Goal: Transaction & Acquisition: Subscribe to service/newsletter

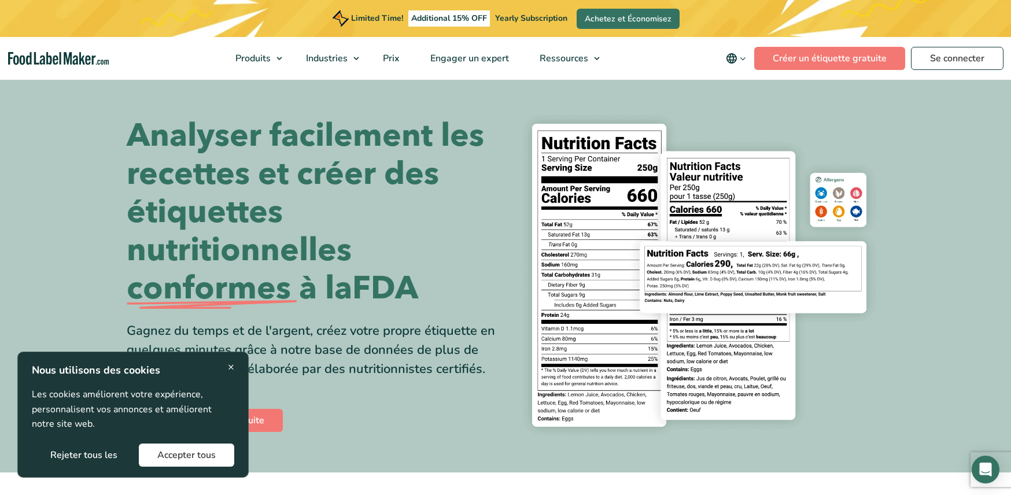
click at [228, 368] on span "×" at bounding box center [231, 367] width 6 height 16
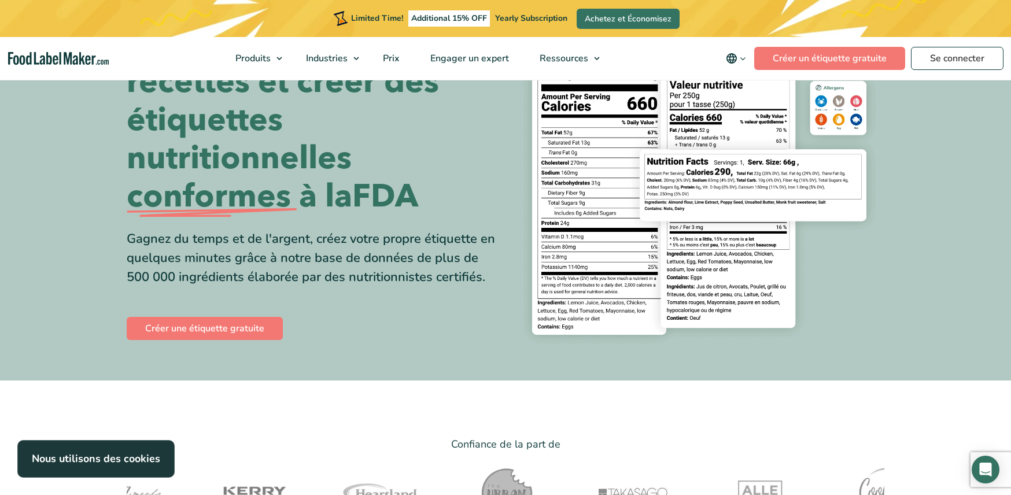
scroll to position [173, 0]
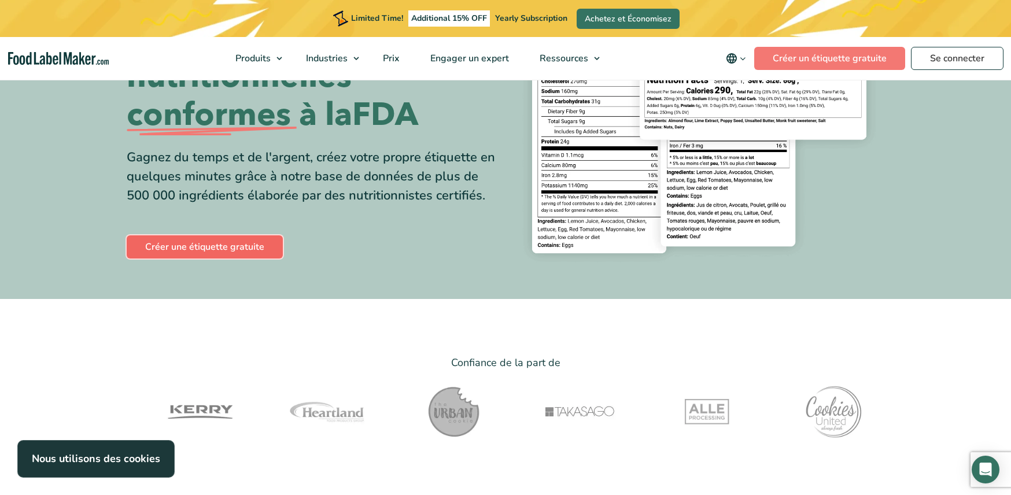
click at [228, 249] on link "Créer une étiquette gratuite" at bounding box center [205, 246] width 156 height 23
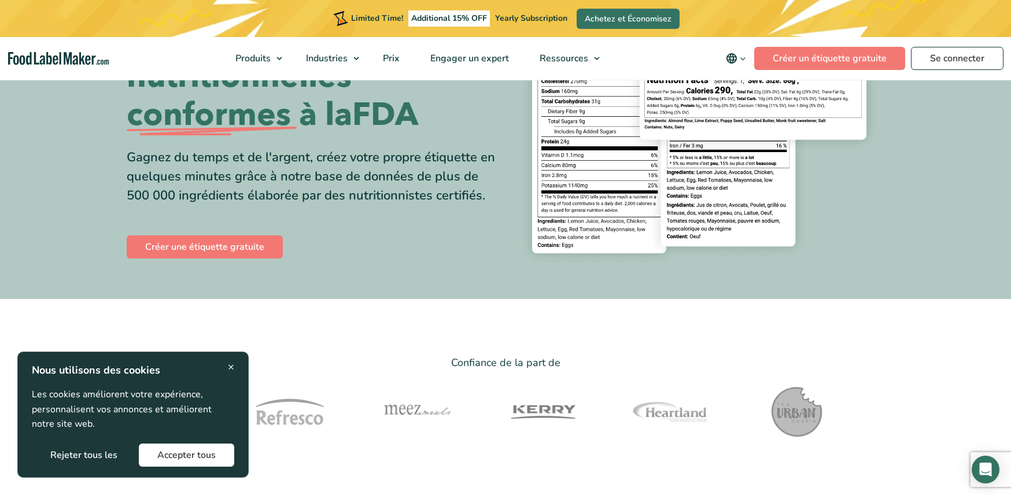
click at [161, 449] on button "Accepter tous" at bounding box center [186, 454] width 95 height 23
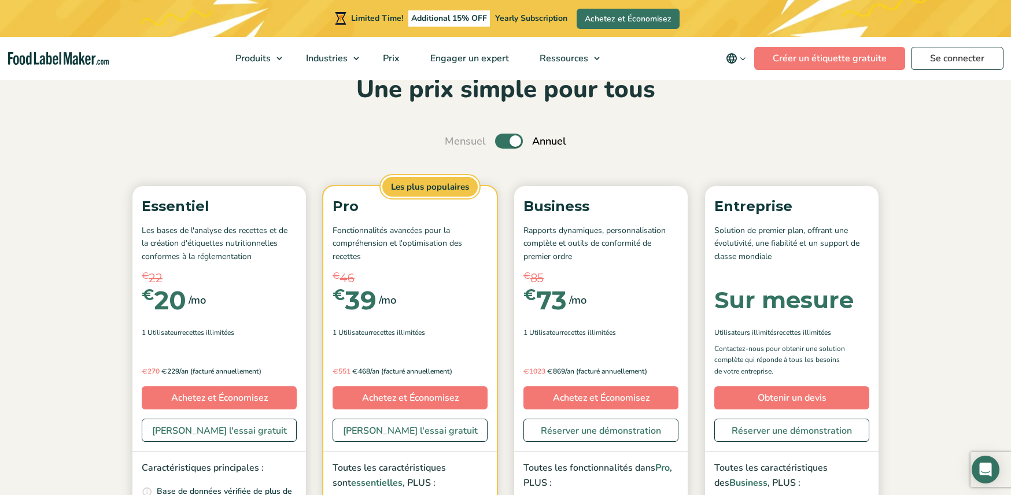
scroll to position [58, 0]
